Goal: Information Seeking & Learning: Learn about a topic

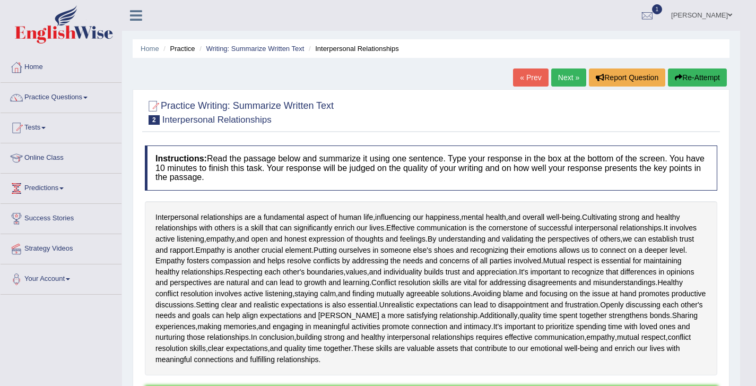
click at [577, 73] on link "Next »" at bounding box center [568, 77] width 35 height 18
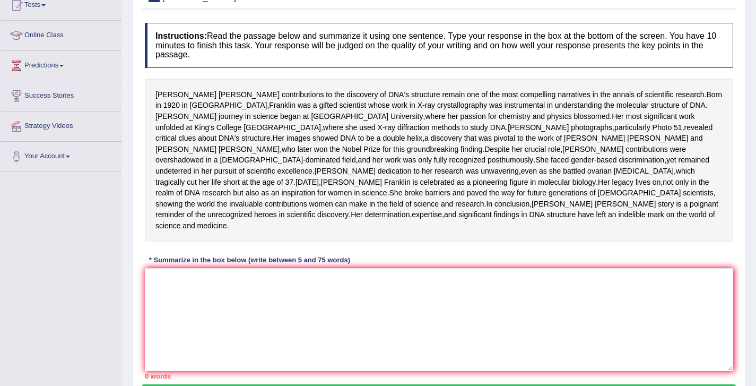
scroll to position [132, 0]
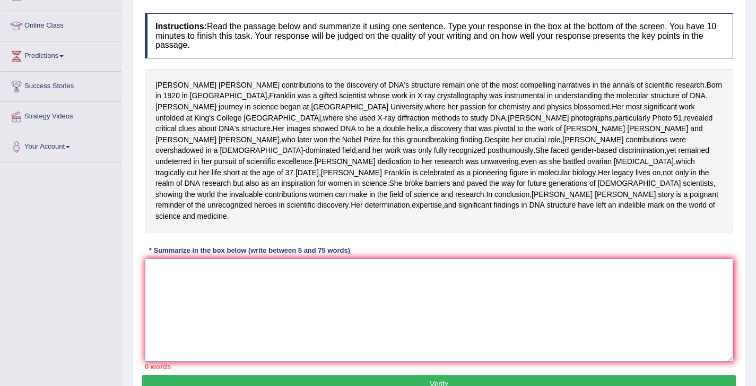
click at [222, 336] on textarea at bounding box center [439, 309] width 588 height 103
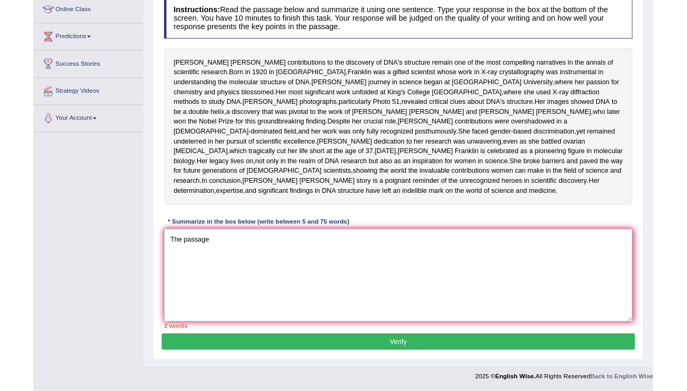
scroll to position [241, 0]
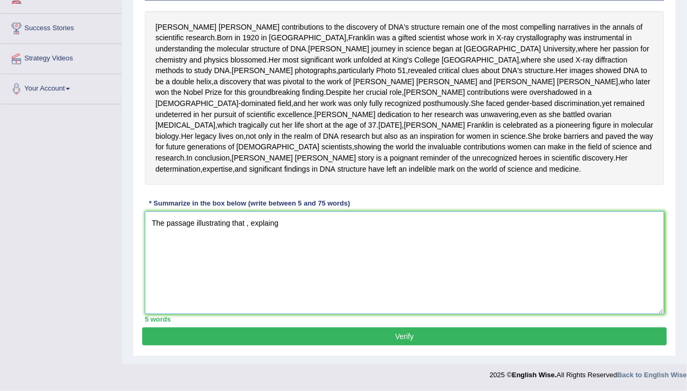
drag, startPoint x: 245, startPoint y: 226, endPoint x: 195, endPoint y: 226, distance: 50.4
click at [195, 226] on textarea "The passage illustrating that , explaing" at bounding box center [404, 263] width 519 height 103
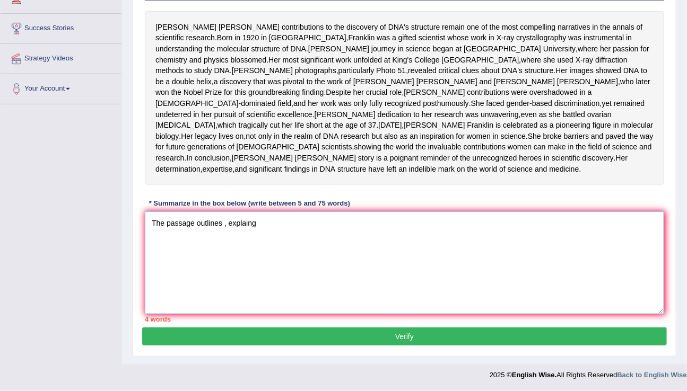
click at [263, 231] on textarea "The passage outlines , explaing" at bounding box center [404, 263] width 519 height 103
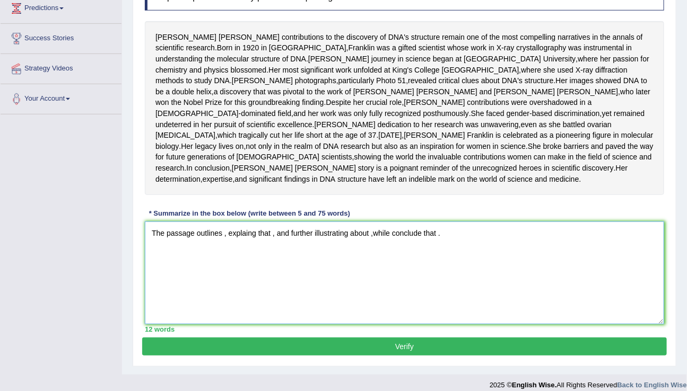
scroll to position [171, 0]
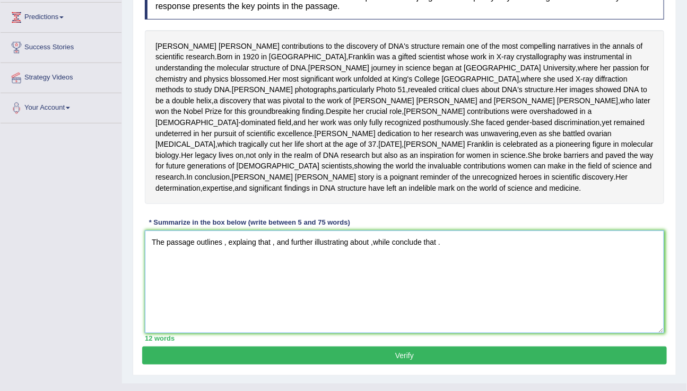
click at [224, 297] on textarea "The passage outlines , explaing that , and further illustrating about ,while co…" at bounding box center [404, 282] width 519 height 103
click at [347, 293] on textarea "The passage outlines the discovery of DNA , explaing that , and further illustr…" at bounding box center [404, 282] width 519 height 103
click at [154, 312] on textarea "The passage outlines the discovery of DNA , explaing that Franklin's photor gra…" at bounding box center [404, 282] width 519 height 103
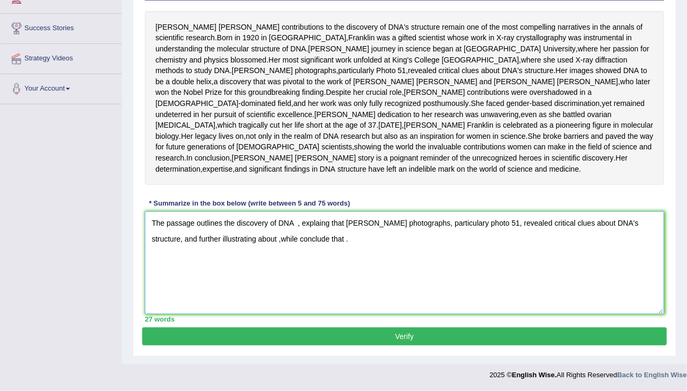
scroll to position [205, 0]
drag, startPoint x: 221, startPoint y: 279, endPoint x: 316, endPoint y: 281, distance: 94.4
click at [316, 281] on textarea "The passage outlines the discovery of DNA , explaing that Franklin's photograph…" at bounding box center [404, 263] width 519 height 103
click at [402, 277] on textarea "The passage outlines the discovery of DNA , explaing that Franklin's photograph…" at bounding box center [404, 263] width 519 height 103
click at [471, 280] on textarea "The passage outlines the discovery of DNA , explaing that Franklin's photograph…" at bounding box center [404, 263] width 519 height 103
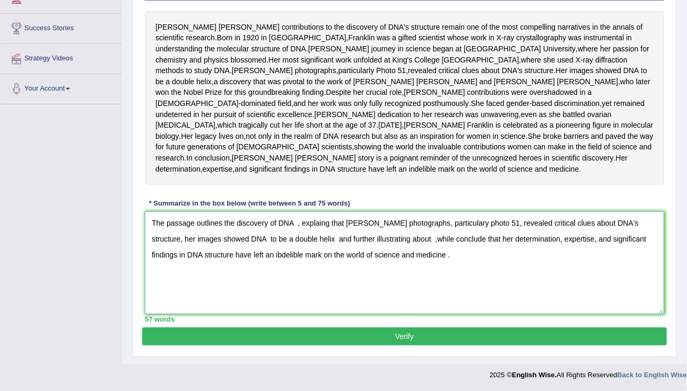
click at [401, 280] on textarea "The passage outlines the discovery of DNA , explaing that Franklin's photograph…" at bounding box center [404, 263] width 519 height 103
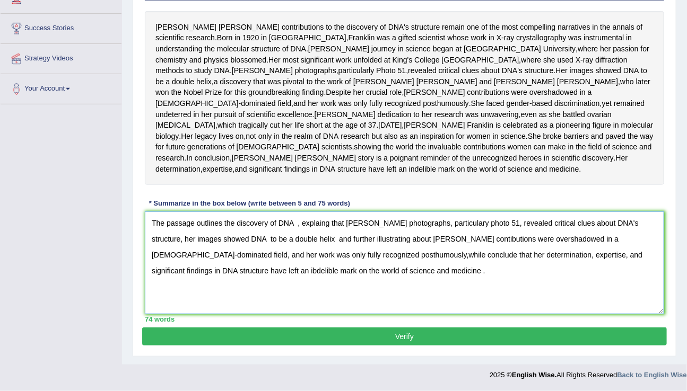
click at [299, 263] on textarea "The passage outlines the discovery of DNA , explaing that Franklin's photograph…" at bounding box center [404, 263] width 519 height 103
click at [315, 264] on textarea "The passage outlines the discovery of DNA, explaing that Franklin's photographs…" at bounding box center [404, 263] width 519 height 103
click at [498, 266] on textarea "The passage outlines the discovery of DNA, explaining that Franklin's photograp…" at bounding box center [404, 263] width 519 height 103
click at [239, 281] on textarea "The passage outlines the discovery of DNA, explaining that Franklin's photograp…" at bounding box center [404, 263] width 519 height 103
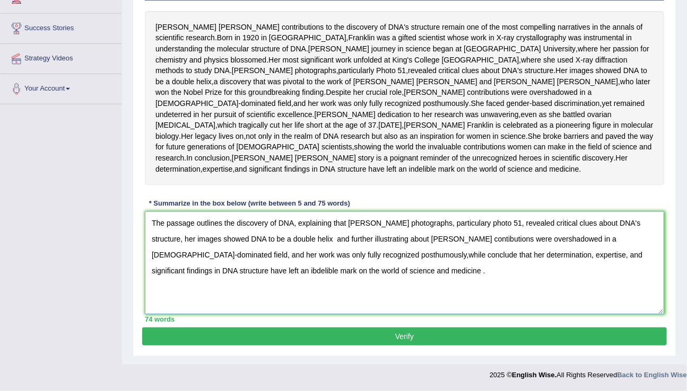
click at [305, 279] on textarea "The passage outlines the discovery of DNA, explaining that Franklin's photograp…" at bounding box center [404, 263] width 519 height 103
click at [317, 295] on textarea "The passage outlines the discovery of DNA, explaining that Franklin's photograp…" at bounding box center [404, 263] width 519 height 103
click at [328, 311] on textarea "The passage outlines the discovery of DNA, explaining that Franklin's photograp…" at bounding box center [404, 263] width 519 height 103
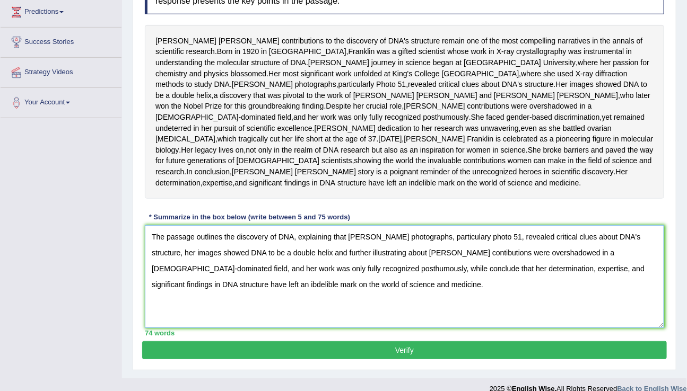
scroll to position [175, 0]
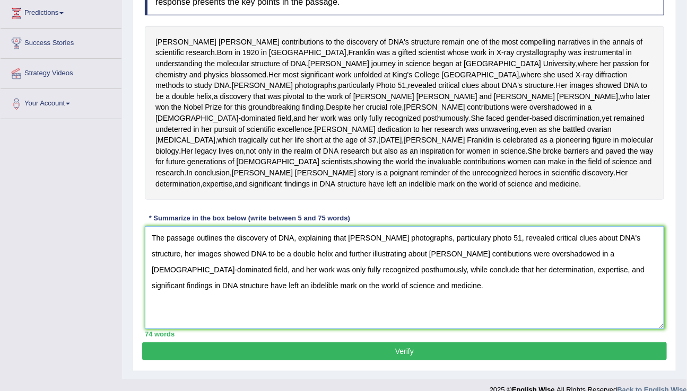
click at [460, 294] on textarea "The passage outlines the discovery of DNA, explaining that Franklin's photograp…" at bounding box center [404, 278] width 519 height 103
click at [303, 310] on textarea "The passage outlines the discovery of DNA, explaining that Franklin's photograp…" at bounding box center [404, 278] width 519 height 103
click at [449, 307] on textarea "The passage outlines the discovery of DNA, explaining that Franklin's photograp…" at bounding box center [404, 278] width 519 height 103
click at [153, 329] on textarea "The passage outlines the discovery of DNA, explaining that Franklin's photograp…" at bounding box center [404, 278] width 519 height 103
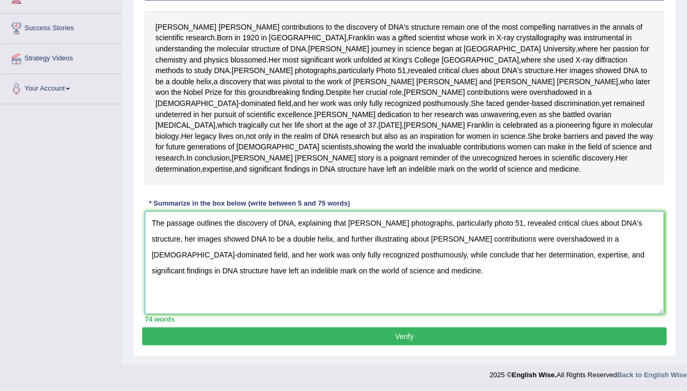
type textarea "The passage outlines the discovery of DNA, explaining that Franklin's photograp…"
click at [358, 339] on button "Verify" at bounding box center [404, 337] width 525 height 18
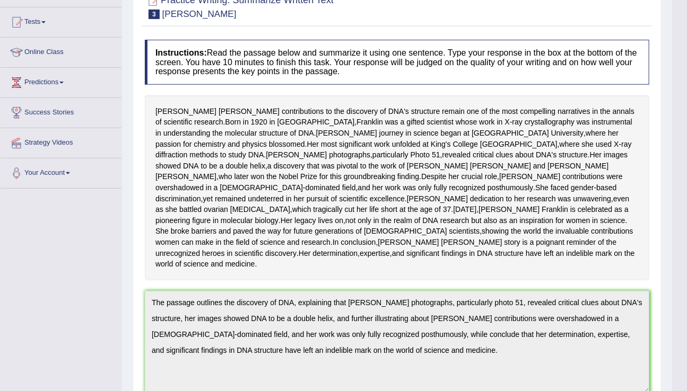
scroll to position [0, 0]
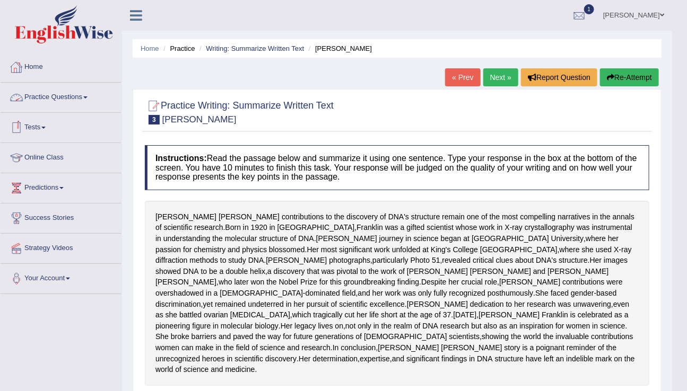
click at [37, 100] on link "Practice Questions" at bounding box center [61, 96] width 121 height 27
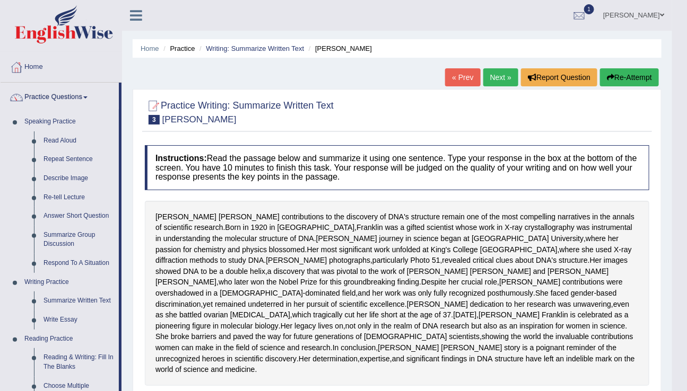
click at [63, 112] on li "Practice Questions Speaking Practice Read Aloud Repeat Sentence Describe Image …" at bounding box center [61, 381] width 121 height 597
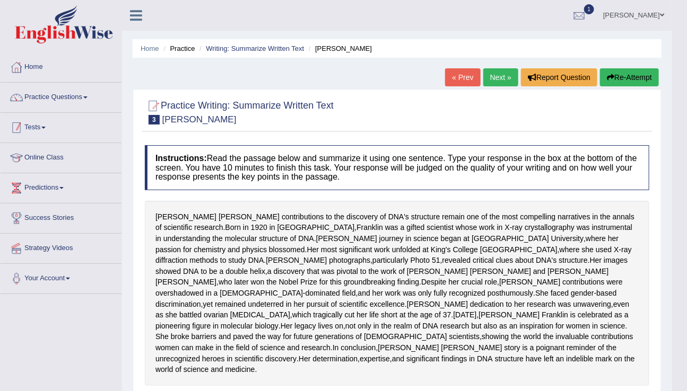
click at [58, 120] on link "Tests" at bounding box center [61, 126] width 121 height 27
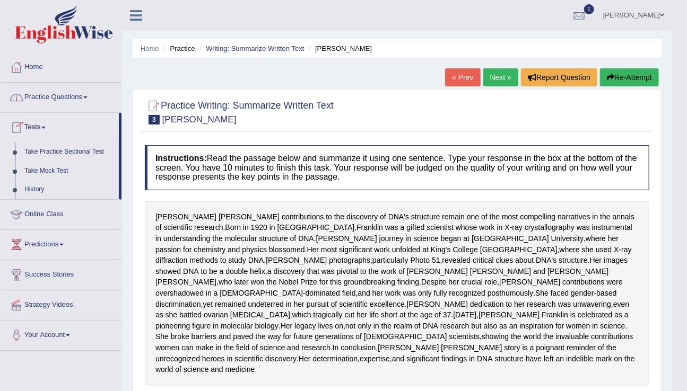
click at [50, 101] on link "Practice Questions" at bounding box center [61, 96] width 121 height 27
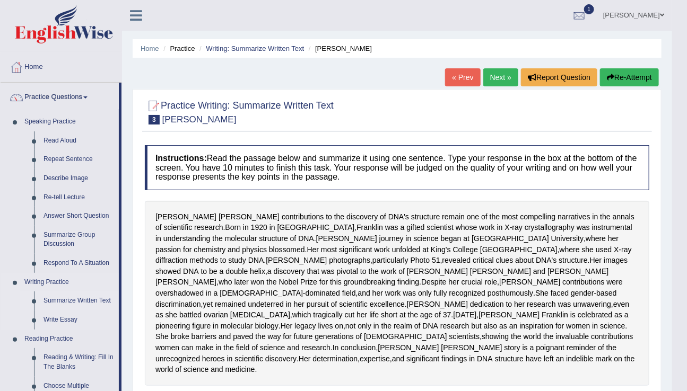
click at [54, 296] on link "Summarize Written Text" at bounding box center [79, 301] width 80 height 19
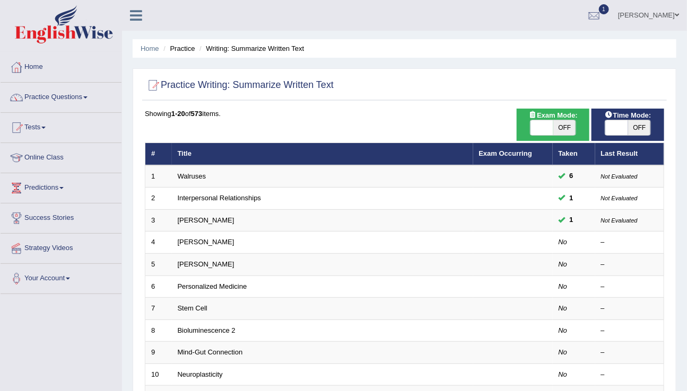
click at [615, 132] on span at bounding box center [616, 127] width 23 height 15
checkbox input "true"
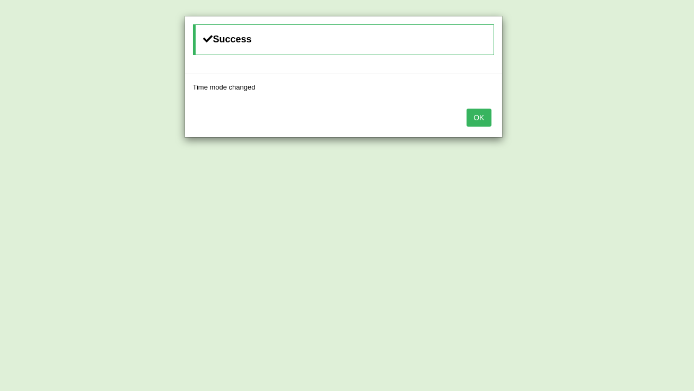
click at [625, 130] on div "Success Time mode changed OK" at bounding box center [347, 195] width 694 height 391
click at [475, 118] on button "OK" at bounding box center [479, 118] width 24 height 18
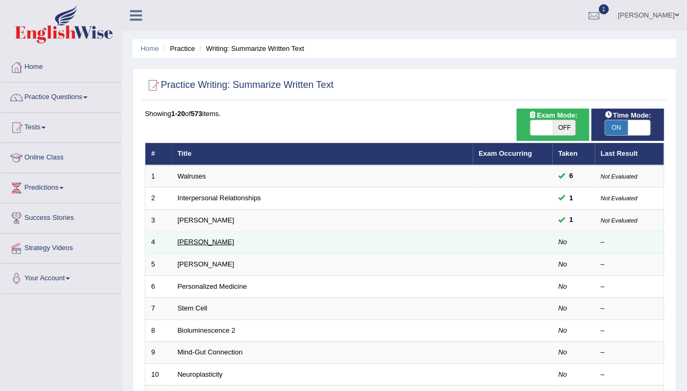
click at [207, 238] on link "Jonas Salk" at bounding box center [206, 242] width 57 height 8
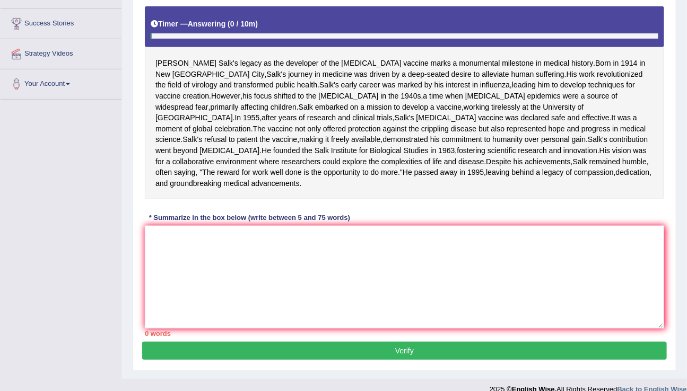
scroll to position [194, 0]
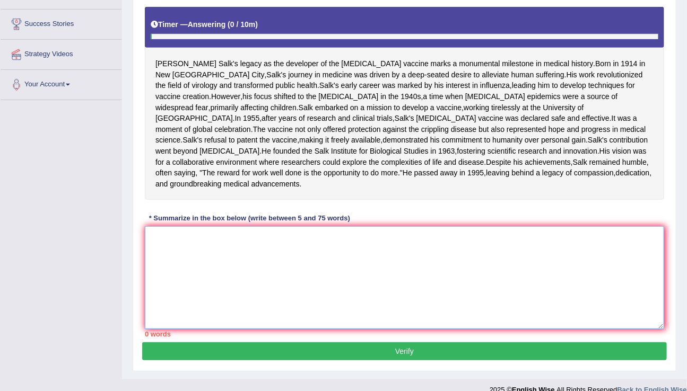
click at [199, 306] on textarea at bounding box center [404, 278] width 519 height 103
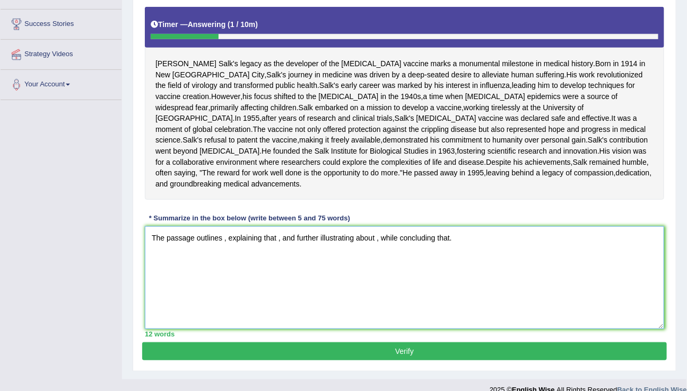
click at [224, 295] on textarea "The passage outlines , explaining that , and further illustrating about , while…" at bounding box center [404, 278] width 519 height 103
click at [520, 292] on textarea "The passage outlines the developer of the polio vaccine marks a monumental in m…" at bounding box center [404, 278] width 519 height 103
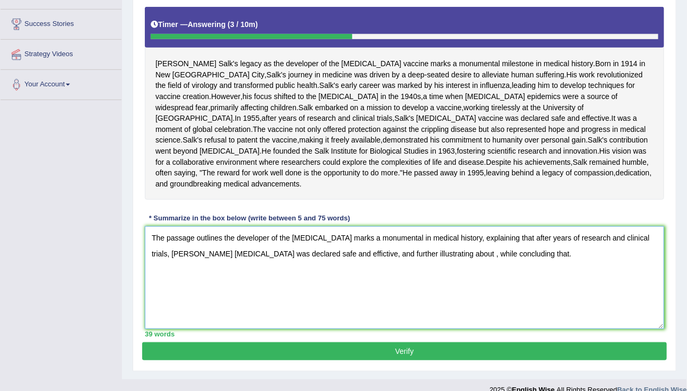
click at [423, 308] on textarea "The passage outlines the developer of the polio vaccine marks a monumental in m…" at bounding box center [404, 278] width 519 height 103
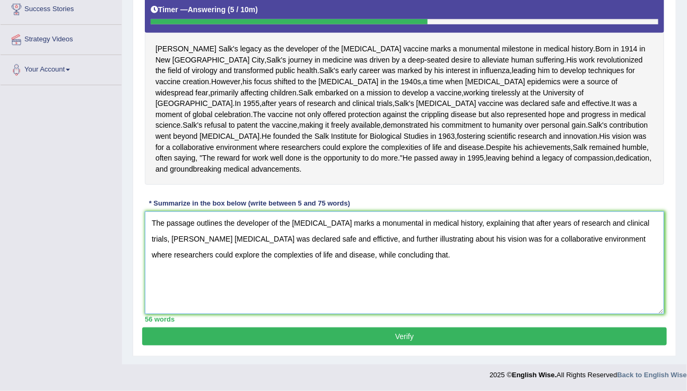
scroll to position [215, 0]
click at [368, 304] on textarea "The passage outlines the developer of the polio vaccine marks a monumental in m…" at bounding box center [404, 263] width 519 height 103
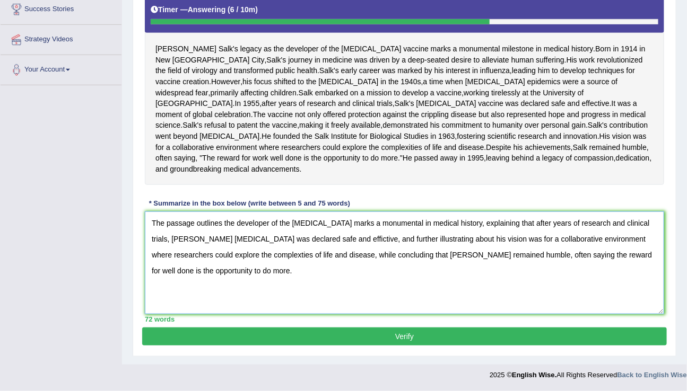
click at [409, 272] on textarea "The passage outlines the developer of the polio vaccine marks a monumental in m…" at bounding box center [404, 263] width 519 height 103
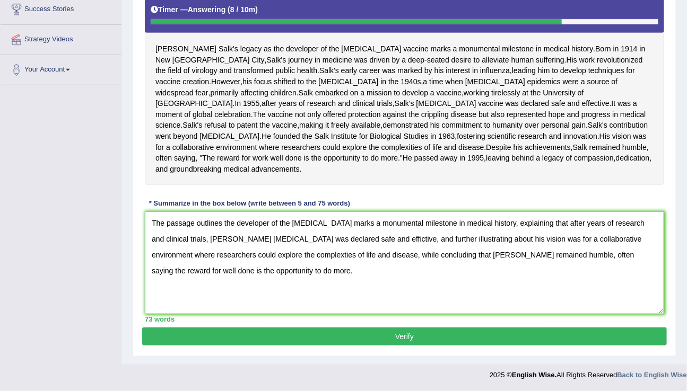
click at [280, 306] on textarea "The passage outlines the developer of the polio vaccine marks a monumental mile…" at bounding box center [404, 263] width 519 height 103
click at [554, 306] on textarea "The passage outlines the developer of the polio vaccine marks a monumental mile…" at bounding box center [404, 263] width 519 height 103
click at [606, 307] on textarea "The passage outlines the developer of the polio vaccine marks a monumental mile…" at bounding box center [404, 263] width 519 height 103
type textarea "The passage outlines the developer of the polio vaccine marks a monumental mile…"
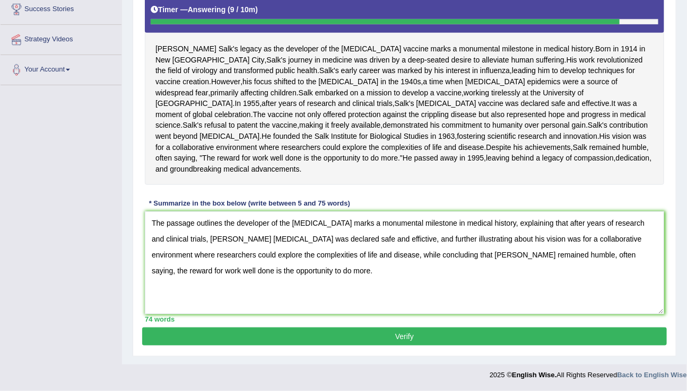
click at [404, 344] on button "Verify" at bounding box center [404, 337] width 525 height 18
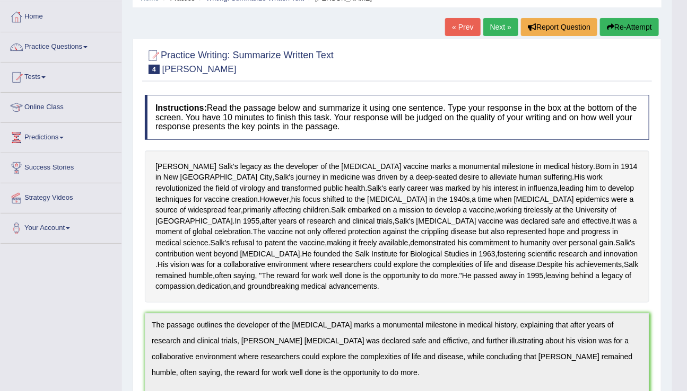
scroll to position [0, 0]
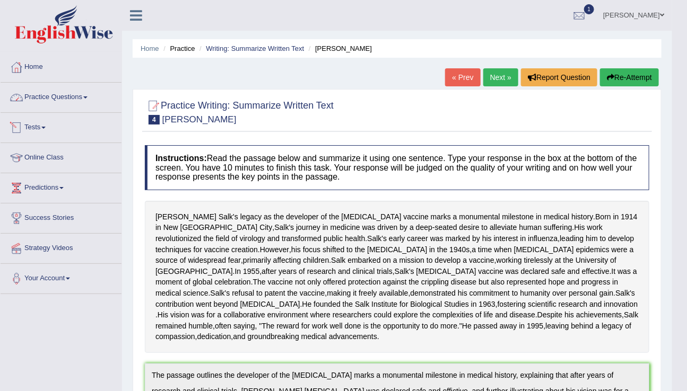
click at [53, 101] on link "Practice Questions" at bounding box center [61, 96] width 121 height 27
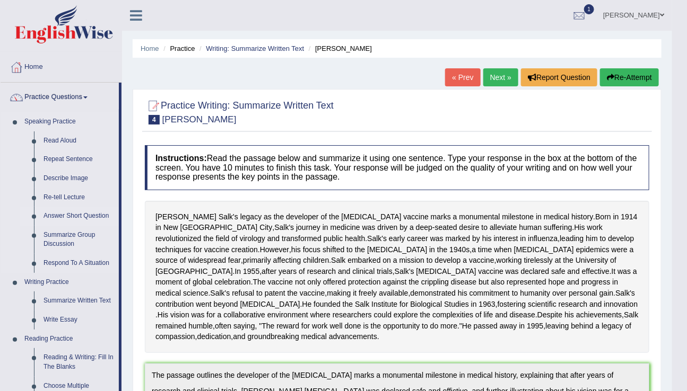
scroll to position [28, 0]
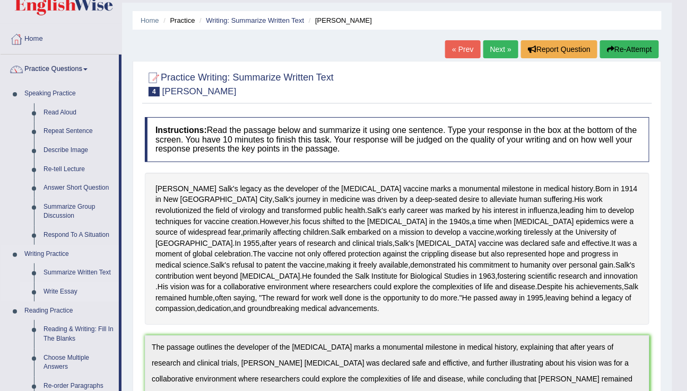
click at [50, 290] on link "Write Essay" at bounding box center [79, 292] width 80 height 19
